Goal: Information Seeking & Learning: Find specific fact

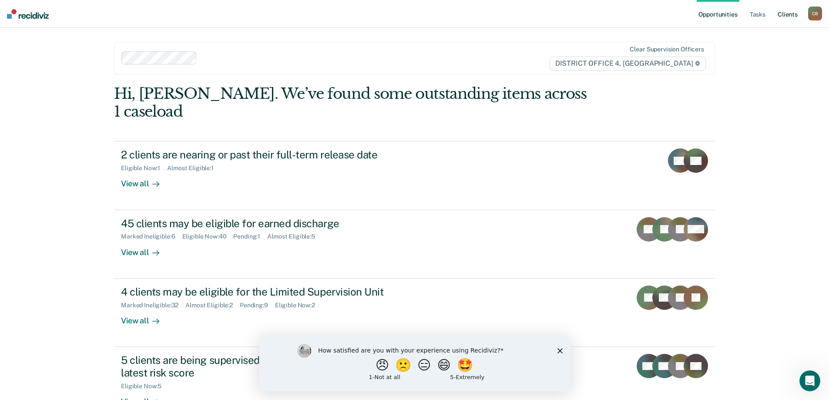
click at [795, 16] on link "Client s" at bounding box center [787, 14] width 23 height 28
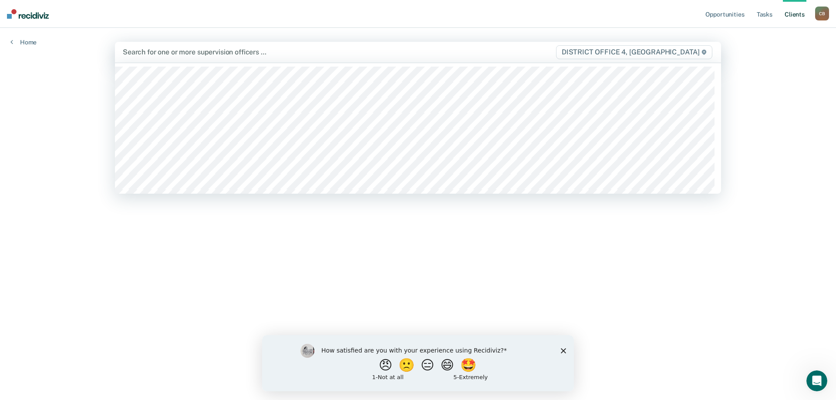
click at [245, 52] on div at bounding box center [329, 52] width 413 height 10
type input "PIT"
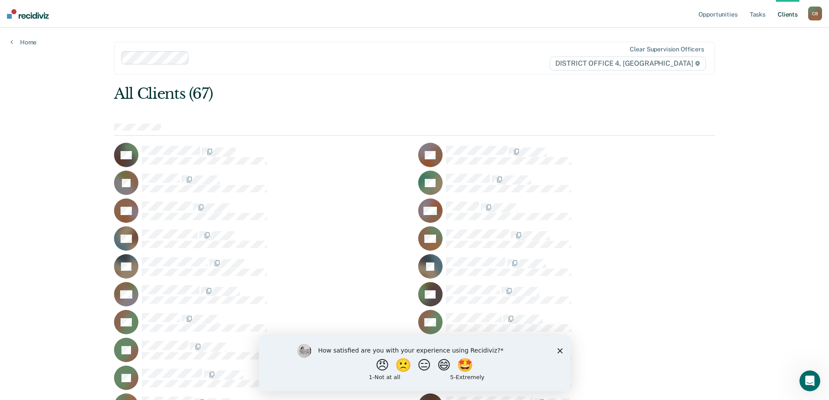
click at [167, 129] on div at bounding box center [414, 130] width 601 height 13
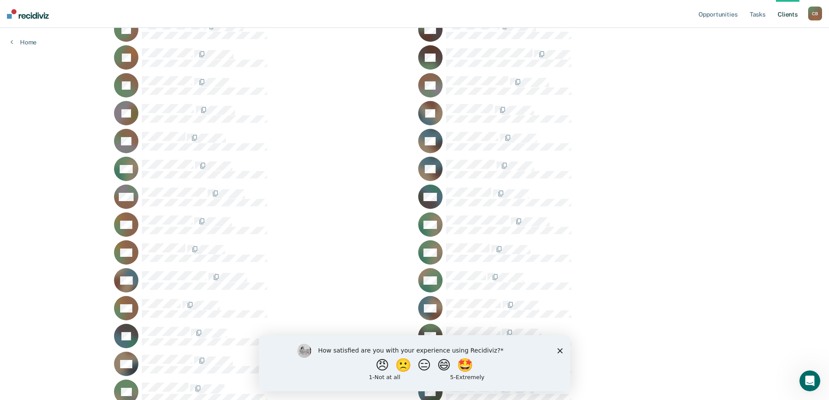
scroll to position [305, 0]
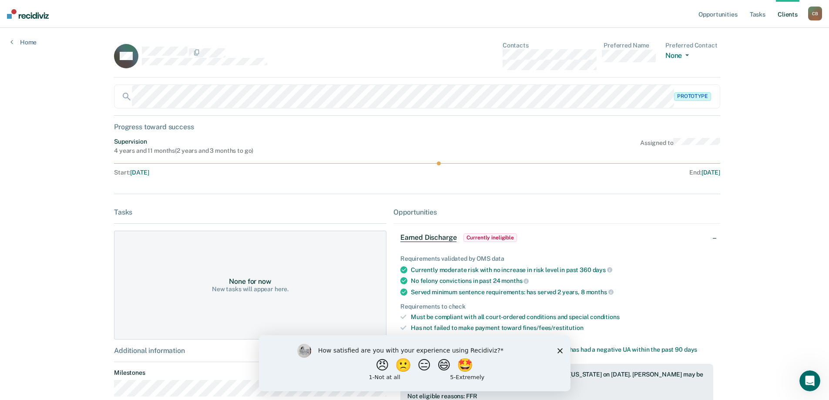
click at [561, 348] on polygon "Close survey" at bounding box center [559, 350] width 5 height 5
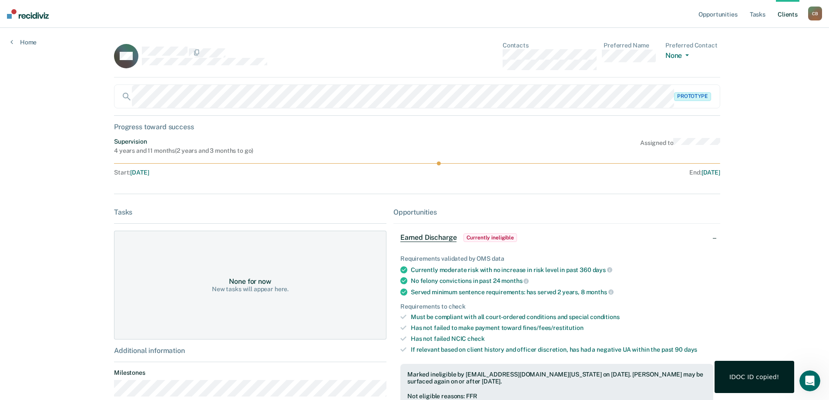
click at [302, 60] on div at bounding box center [264, 56] width 245 height 18
click at [518, 48] on dt "Contacts" at bounding box center [550, 45] width 94 height 7
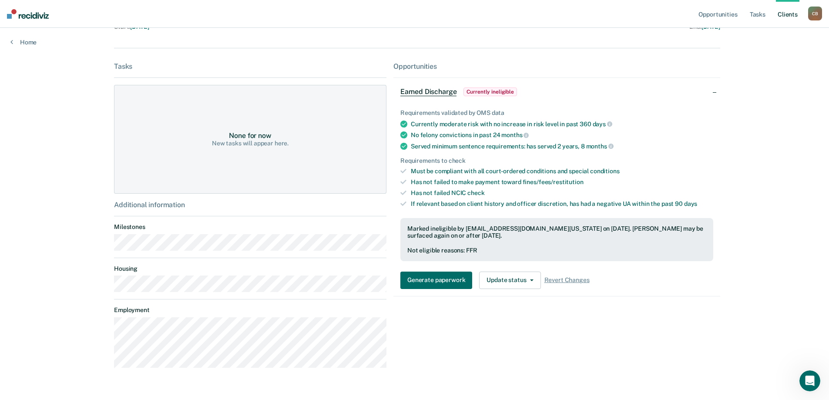
scroll to position [166, 0]
